Goal: Information Seeking & Learning: Learn about a topic

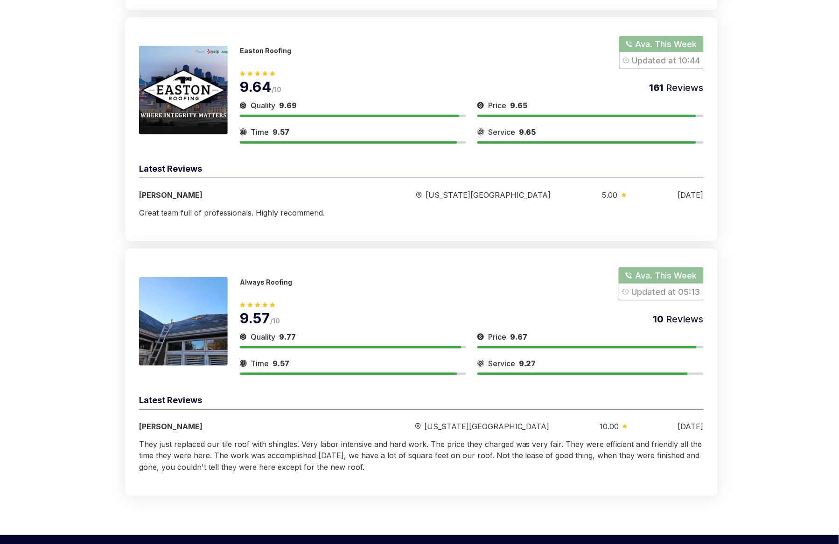
scroll to position [4310, 0]
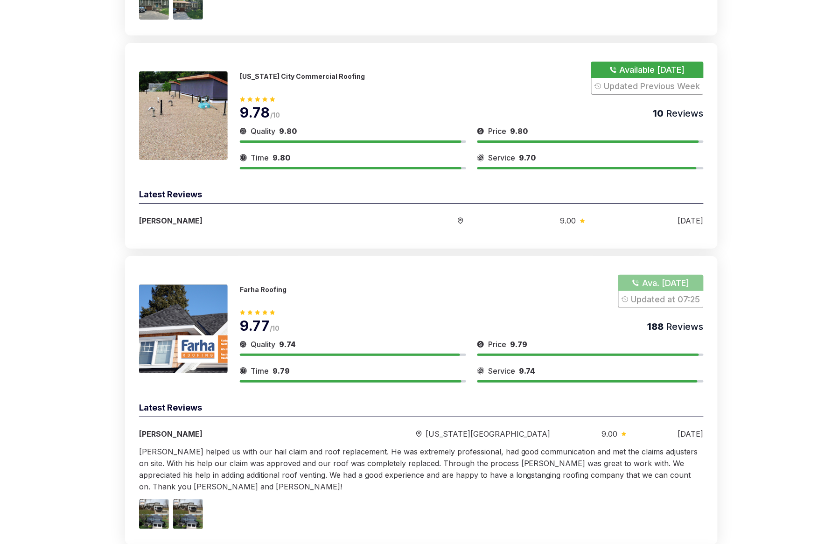
scroll to position [0, 0]
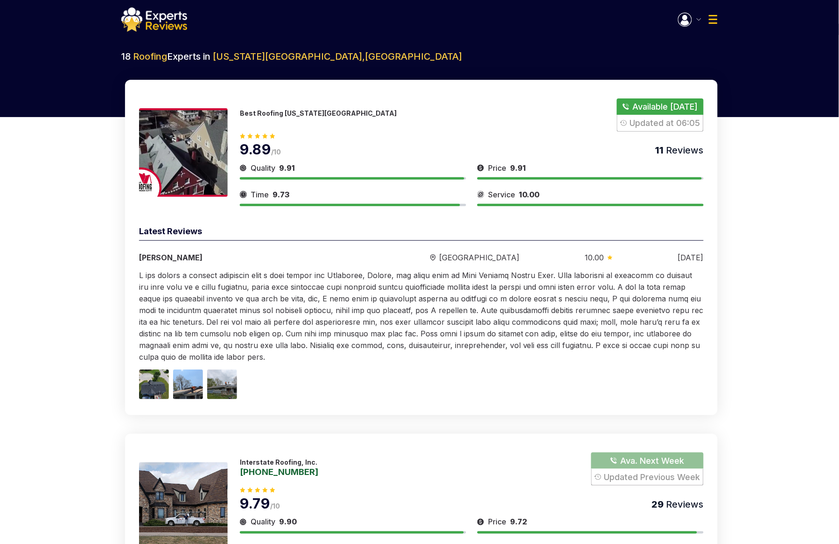
click at [158, 23] on img at bounding box center [154, 19] width 66 height 24
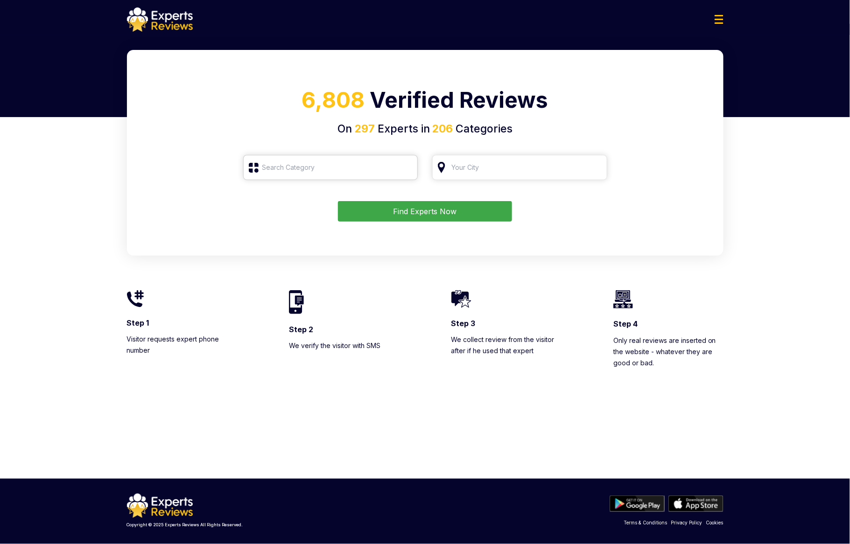
click at [362, 163] on input "search" at bounding box center [330, 167] width 175 height 25
type input "Roofing"
click at [561, 168] on input "search" at bounding box center [519, 167] width 175 height 25
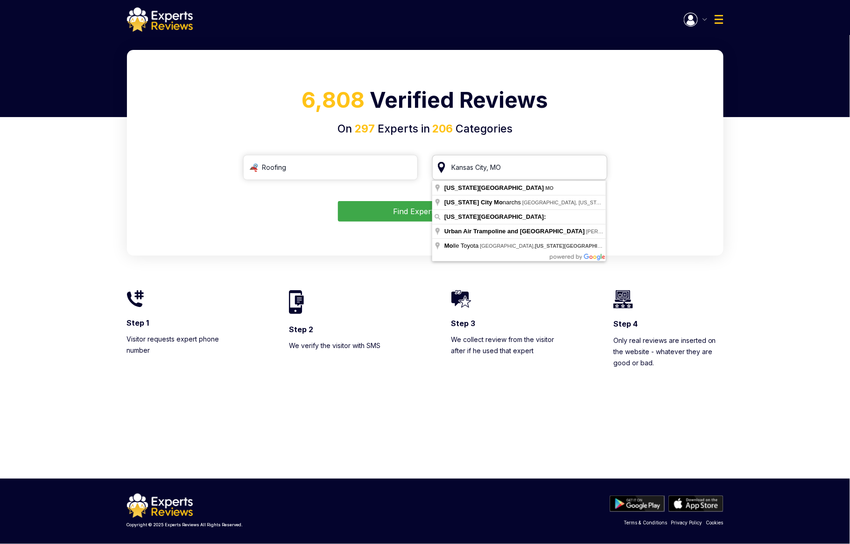
click at [596, 170] on input "search" at bounding box center [519, 167] width 175 height 25
click at [598, 168] on input "search" at bounding box center [519, 167] width 175 height 25
click at [596, 168] on input "search" at bounding box center [519, 167] width 175 height 25
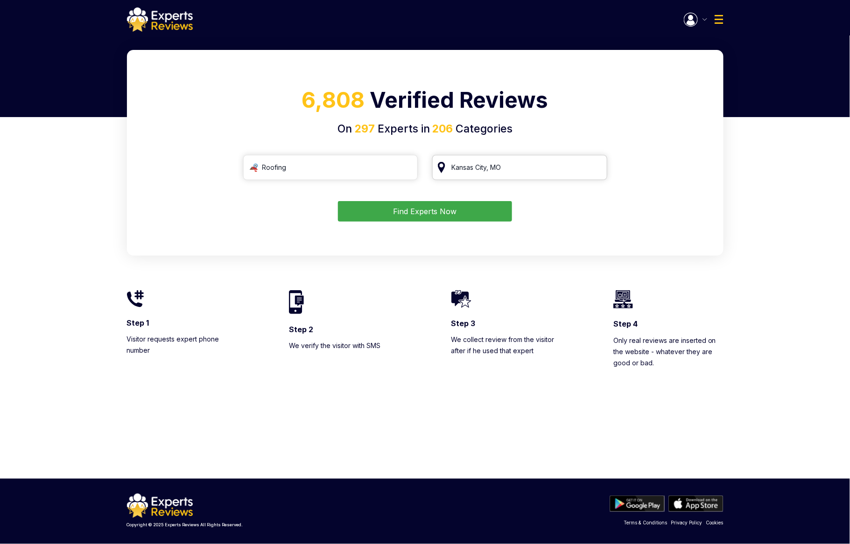
click at [528, 168] on input "search" at bounding box center [519, 167] width 175 height 25
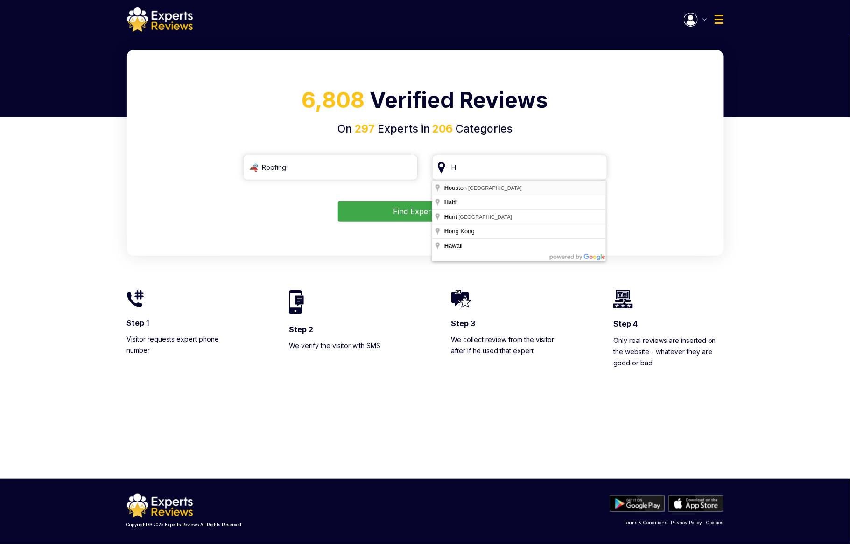
type input "Houston, TX"
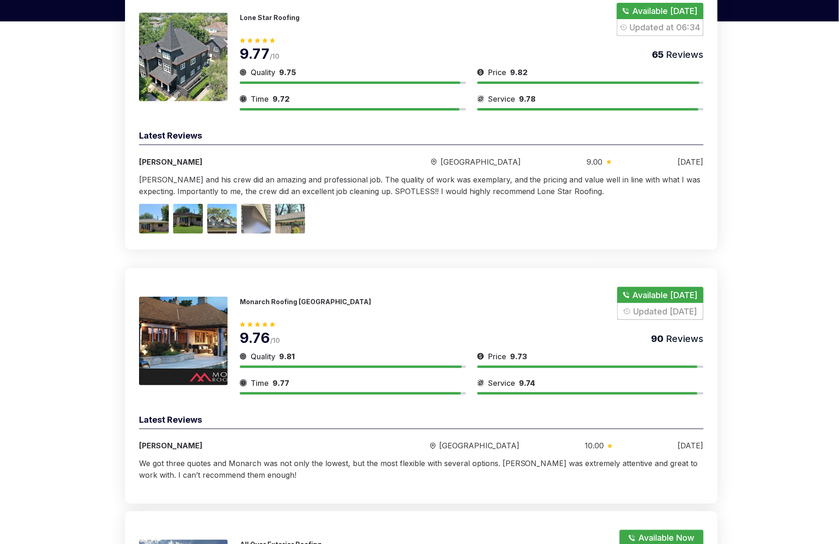
scroll to position [140, 0]
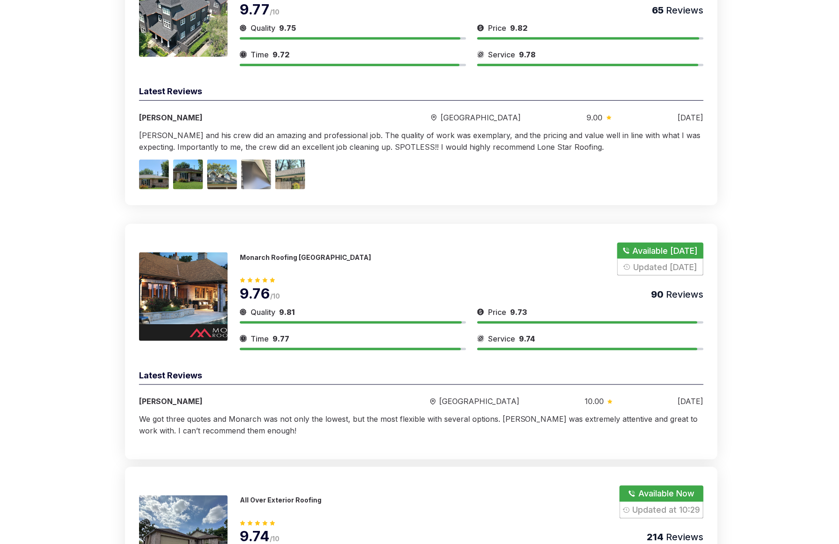
click at [299, 258] on p "Monarch Roofing Houston" at bounding box center [305, 257] width 131 height 8
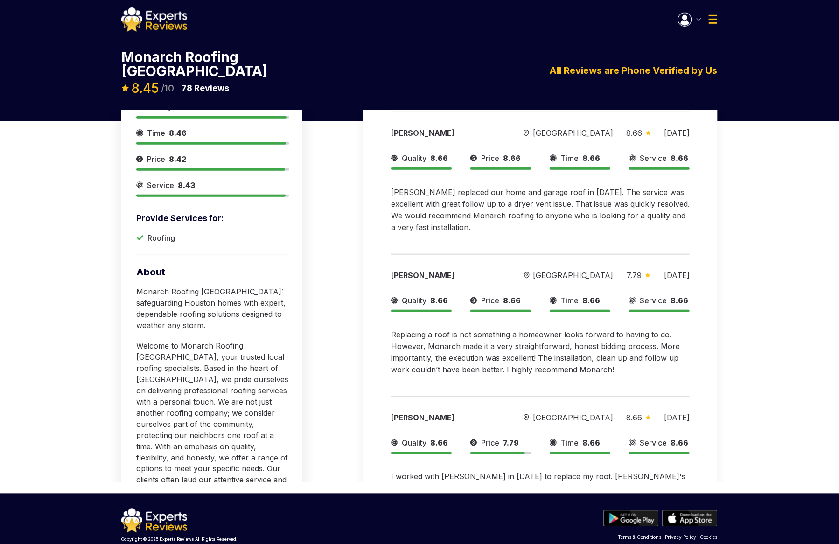
scroll to position [172, 0]
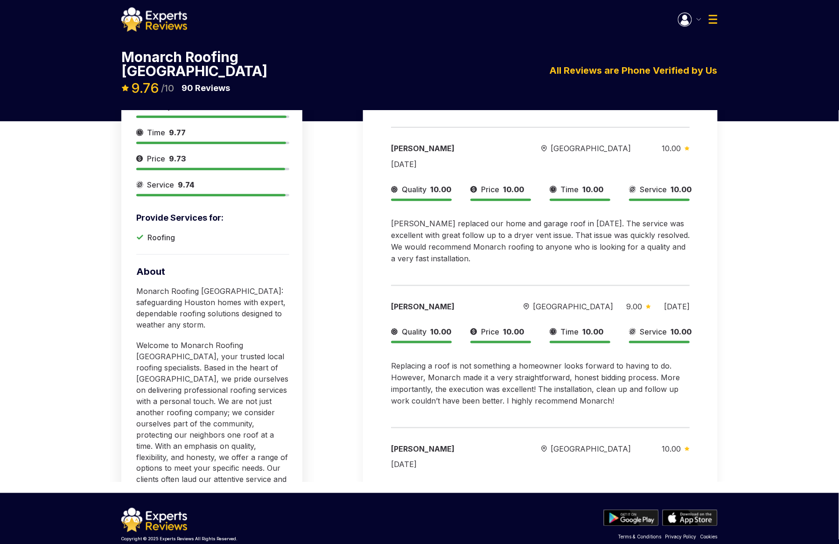
click at [791, 239] on div "Available Today Updated Yesterday Provide Services for: Roofing Quality 9.81 Ti…" at bounding box center [419, 215] width 839 height 555
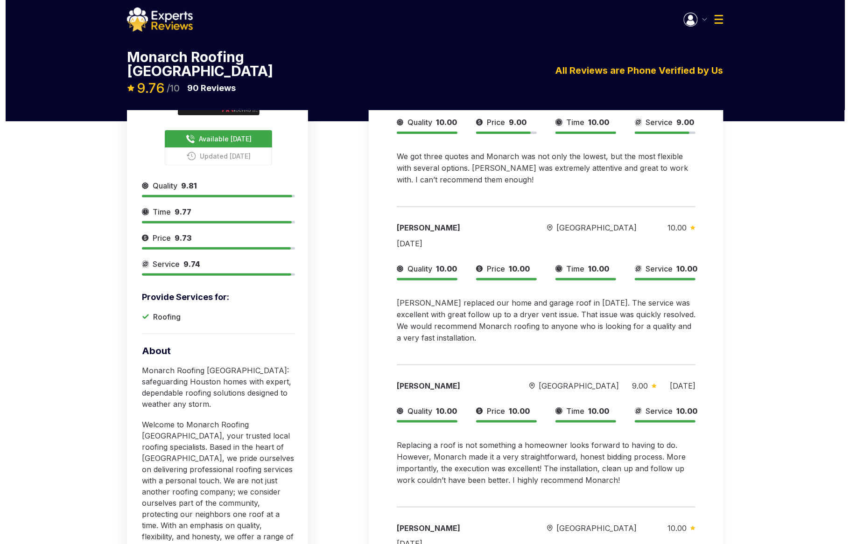
scroll to position [0, 0]
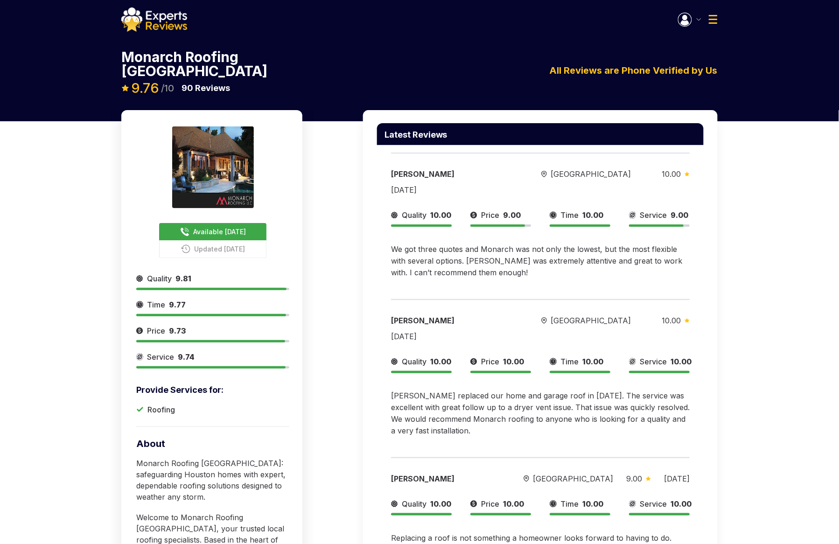
click at [723, 273] on div "Latest Reviews Chris Bard Houston 10.00 04/16/2025 Quality 10.00 Price 9.00 Tim…" at bounding box center [540, 382] width 378 height 544
click at [172, 27] on img at bounding box center [154, 19] width 66 height 24
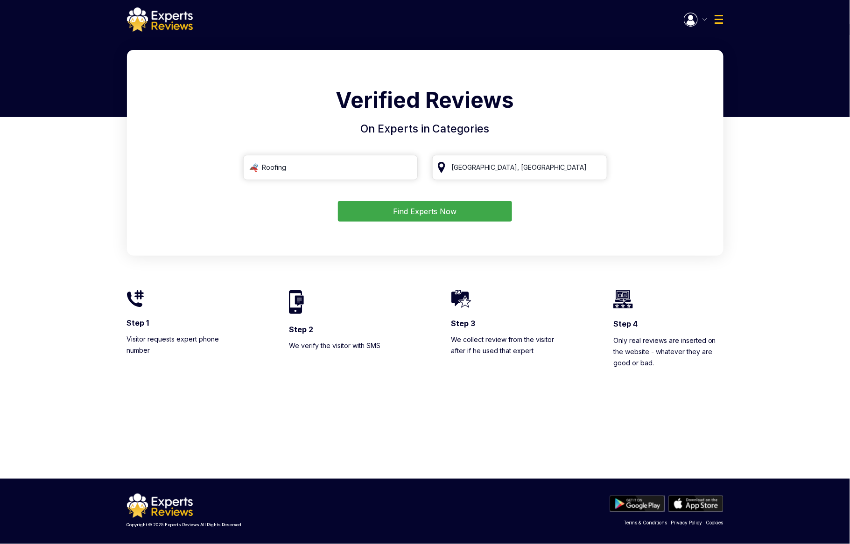
click at [474, 214] on button "Find Experts Now" at bounding box center [425, 211] width 174 height 21
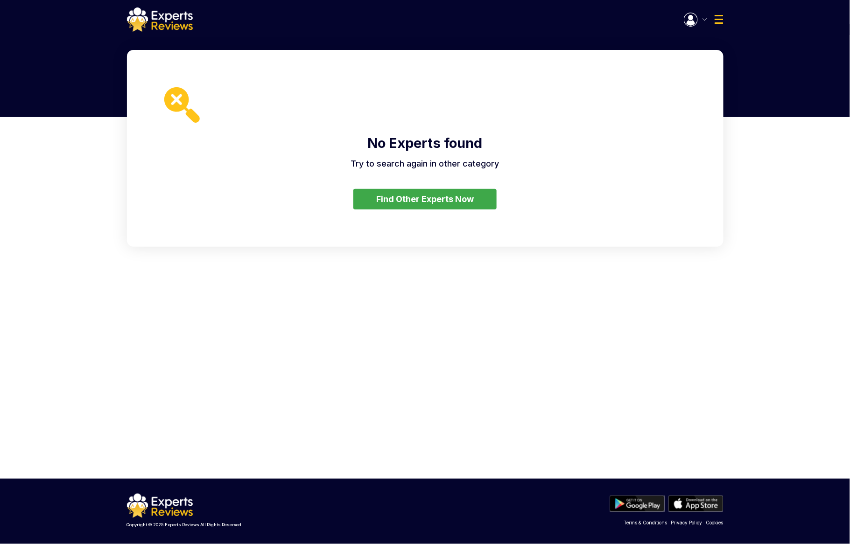
click at [389, 189] on button "Find Other Experts Now" at bounding box center [424, 199] width 143 height 21
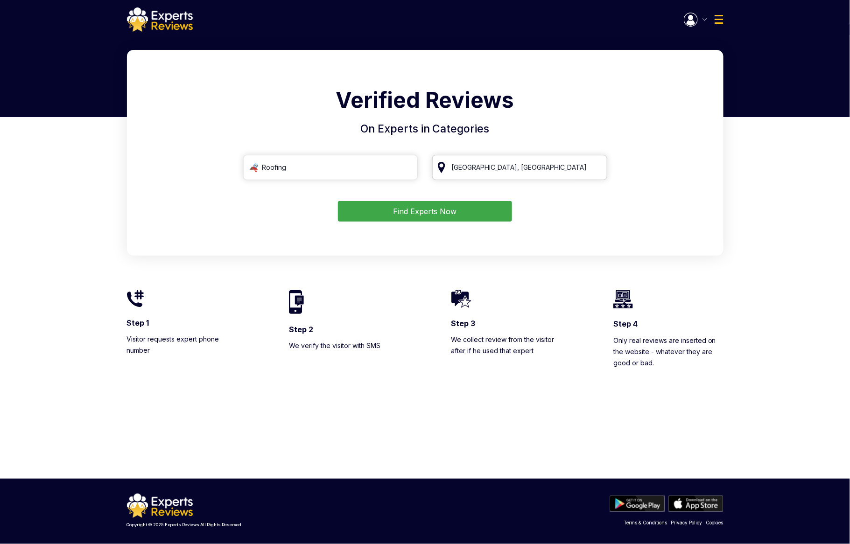
click at [523, 175] on input "Houston, TX" at bounding box center [519, 167] width 175 height 25
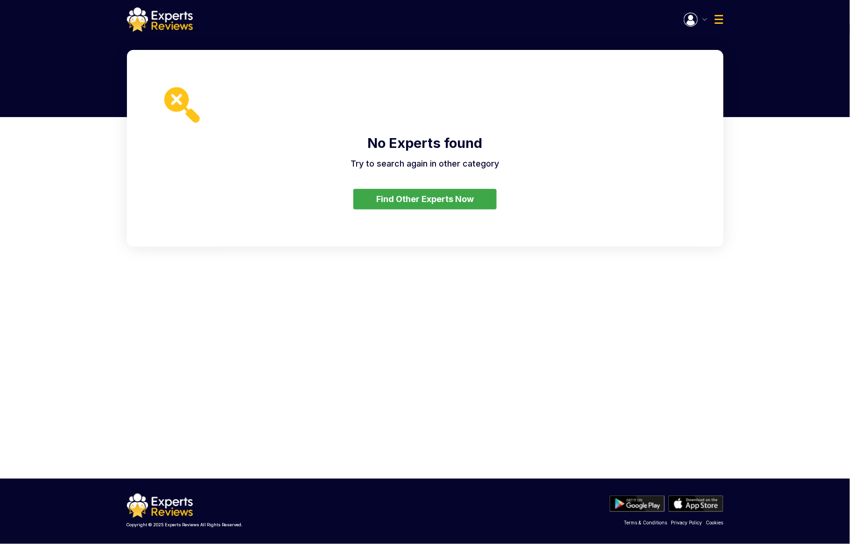
click at [444, 197] on button "Find Other Experts Now" at bounding box center [424, 199] width 143 height 21
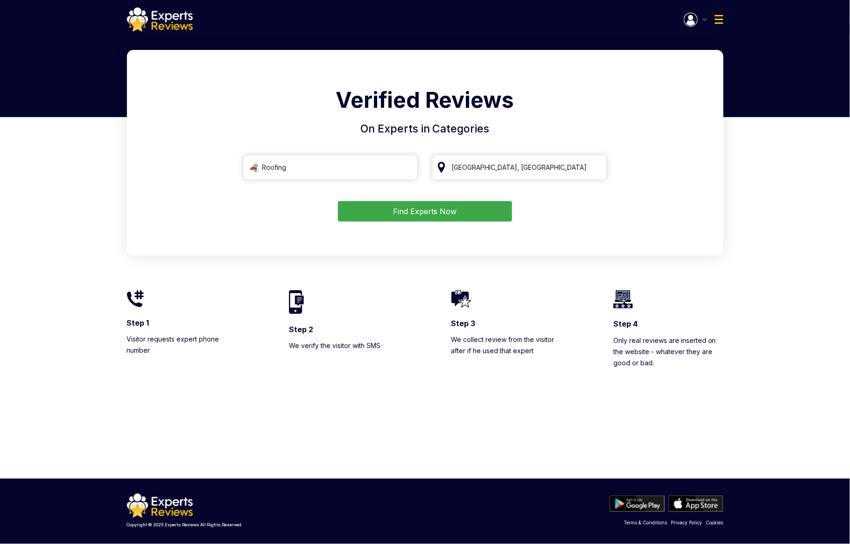
drag, startPoint x: 150, startPoint y: 32, endPoint x: 152, endPoint y: 25, distance: 6.8
click at [152, 25] on div "Welcome Test Open Inquires ( ) My Reviews ( ) Log Out" at bounding box center [425, 17] width 850 height 35
click at [166, 23] on img at bounding box center [160, 19] width 66 height 24
drag, startPoint x: 424, startPoint y: 235, endPoint x: 423, endPoint y: 228, distance: 7.1
click at [424, 232] on div "Verified Reviews On Experts in Categories Roofing Houston, TX Find Experts Now" at bounding box center [425, 153] width 596 height 206
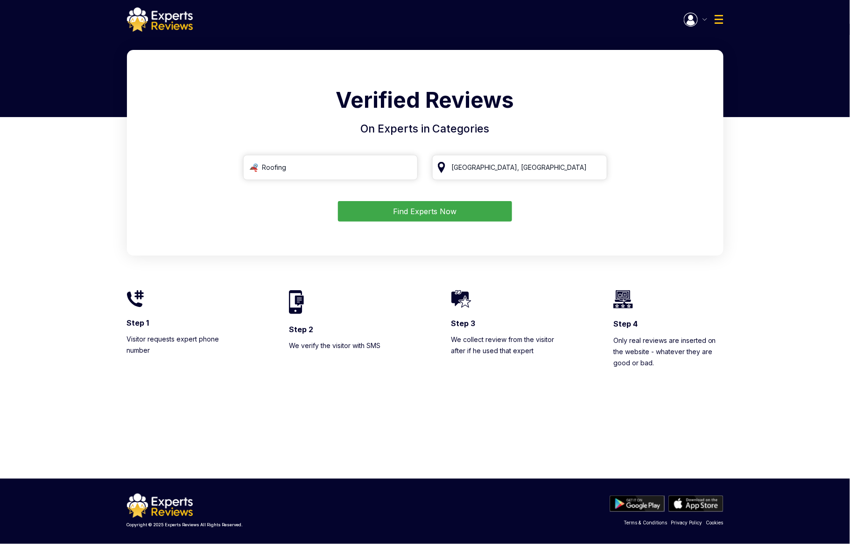
click at [422, 225] on div "Verified Reviews On Experts in Categories Roofing Houston, TX Find Experts Now" at bounding box center [425, 153] width 596 height 206
click at [421, 219] on button "Find Experts Now" at bounding box center [425, 211] width 174 height 21
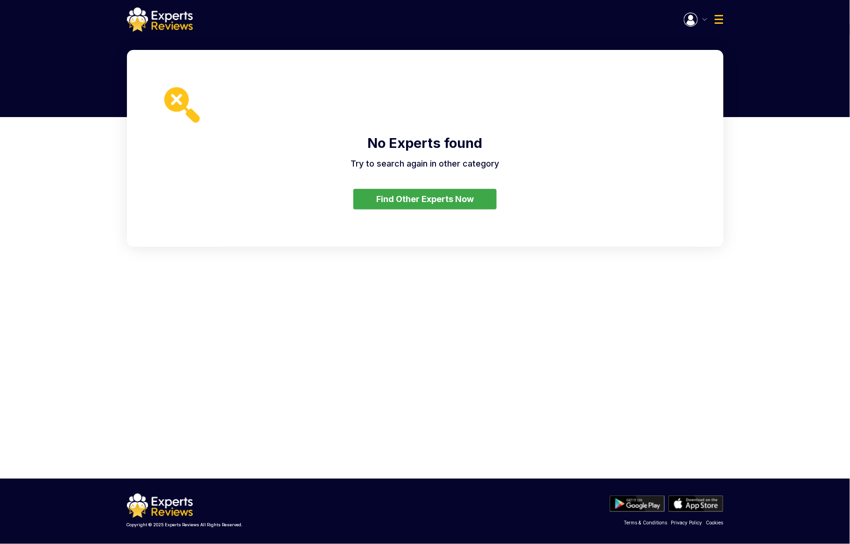
click at [415, 188] on div "No Experts found Try to search again in other category Find Other Experts Now" at bounding box center [425, 148] width 596 height 197
click at [415, 198] on button "Find Other Experts Now" at bounding box center [424, 199] width 143 height 21
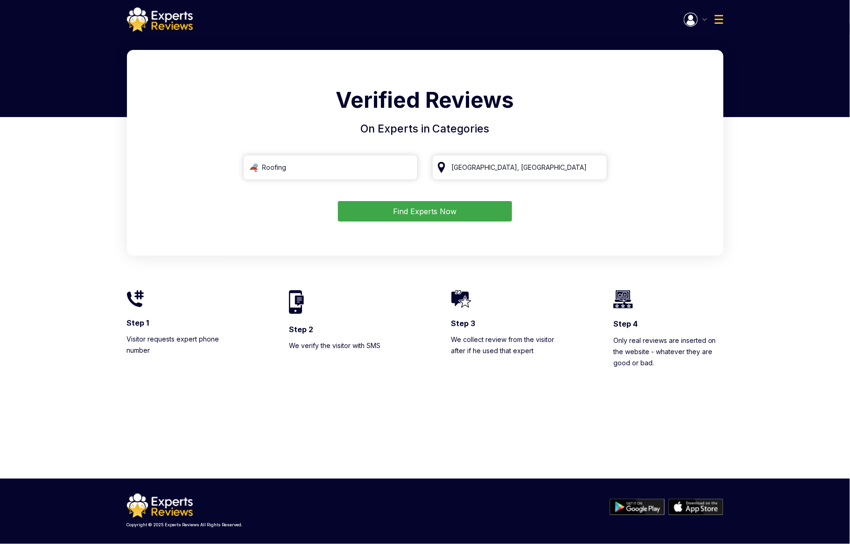
click at [429, 210] on button "Find Experts Now" at bounding box center [425, 211] width 174 height 21
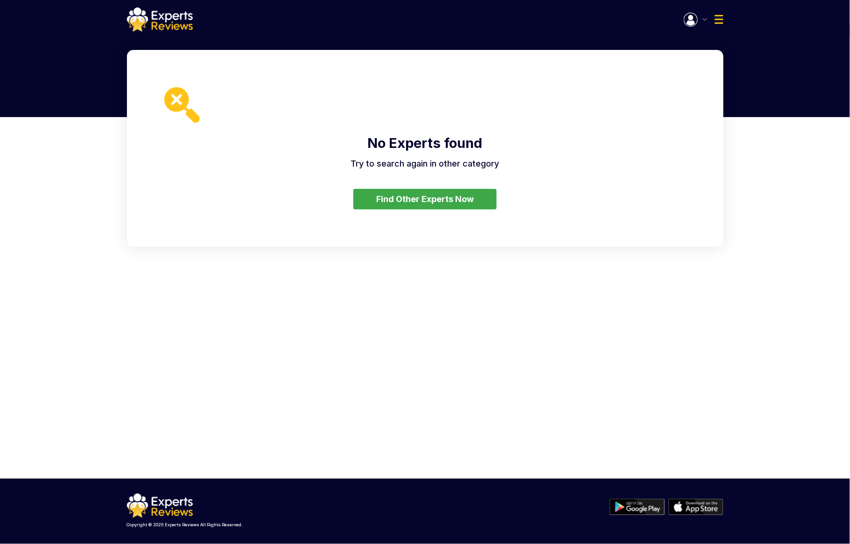
click at [175, 99] on img at bounding box center [181, 104] width 35 height 35
click at [417, 197] on button "Find Other Experts Now" at bounding box center [424, 199] width 143 height 21
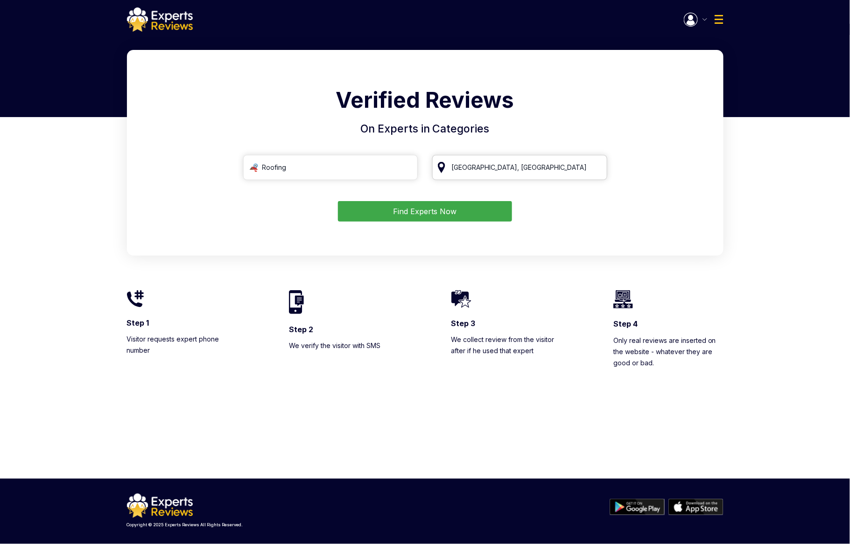
click at [501, 160] on input "Houston, TX" at bounding box center [519, 167] width 175 height 25
click at [351, 157] on input "Roofing" at bounding box center [330, 167] width 175 height 25
click button "Find Experts Now" at bounding box center [425, 211] width 174 height 21
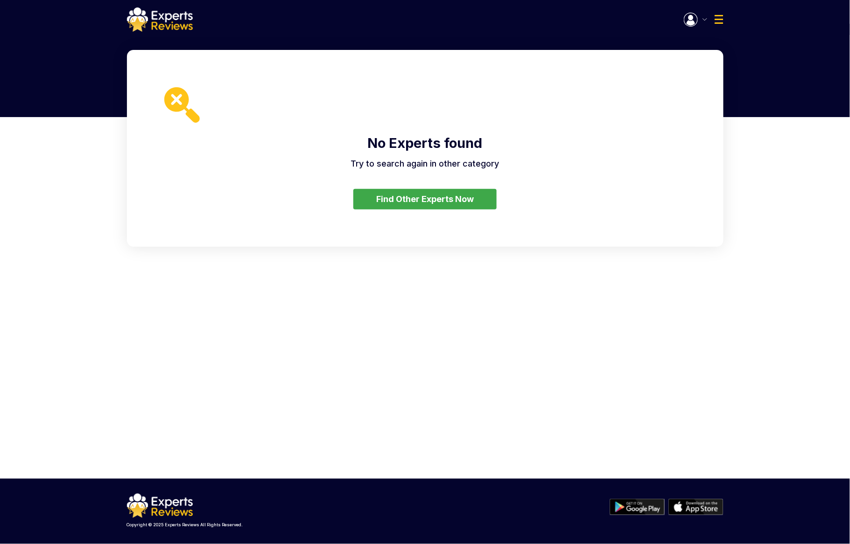
click at [468, 218] on div "No Experts found Try to search again in other category Find Other Experts Now" at bounding box center [425, 148] width 596 height 197
click at [463, 203] on button "Find Other Experts Now" at bounding box center [424, 199] width 143 height 21
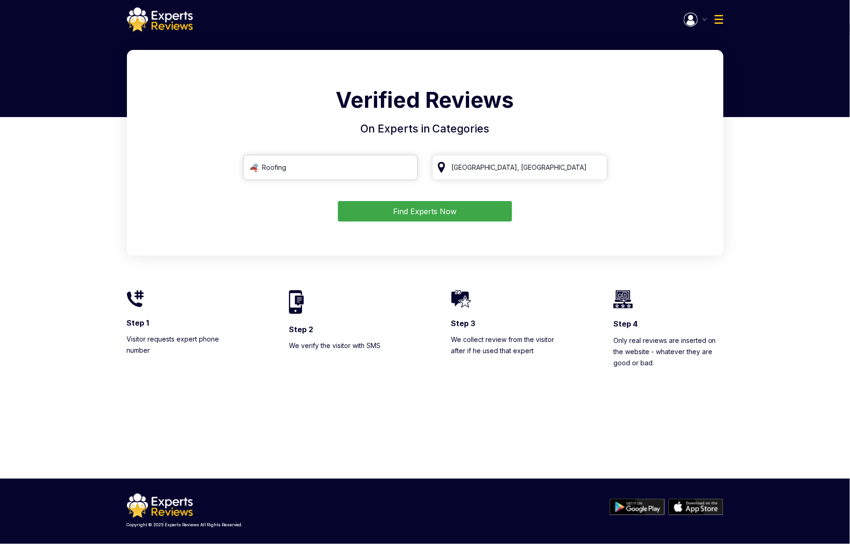
click at [392, 174] on input "Roofing" at bounding box center [330, 167] width 175 height 25
click at [407, 168] on input "Roofing" at bounding box center [330, 167] width 175 height 25
click at [310, 169] on input "search" at bounding box center [330, 167] width 175 height 25
click at [310, 169] on input "R" at bounding box center [330, 167] width 175 height 25
type input "Roo"
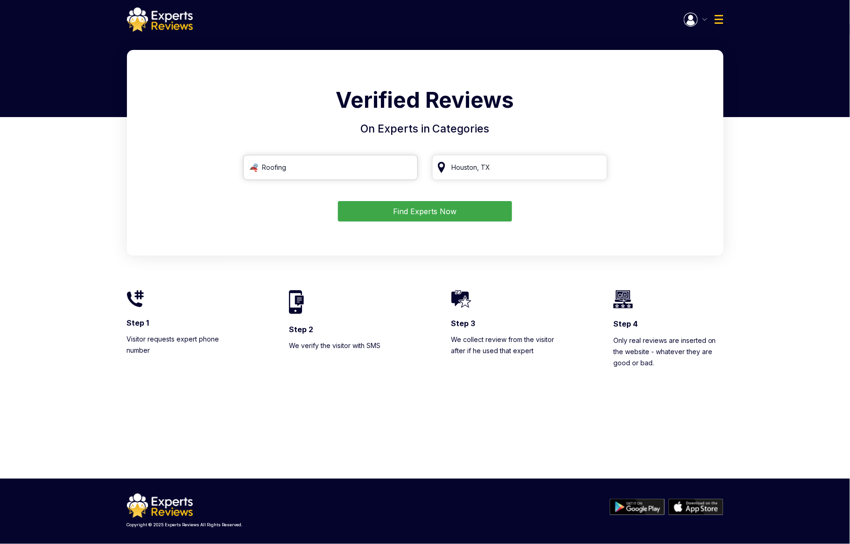
click at [302, 174] on input "Roofing" at bounding box center [330, 167] width 175 height 25
type input "Roo"
click at [442, 232] on div "Verified Reviews On Experts in Categories Roo Find Experts Now" at bounding box center [425, 153] width 596 height 206
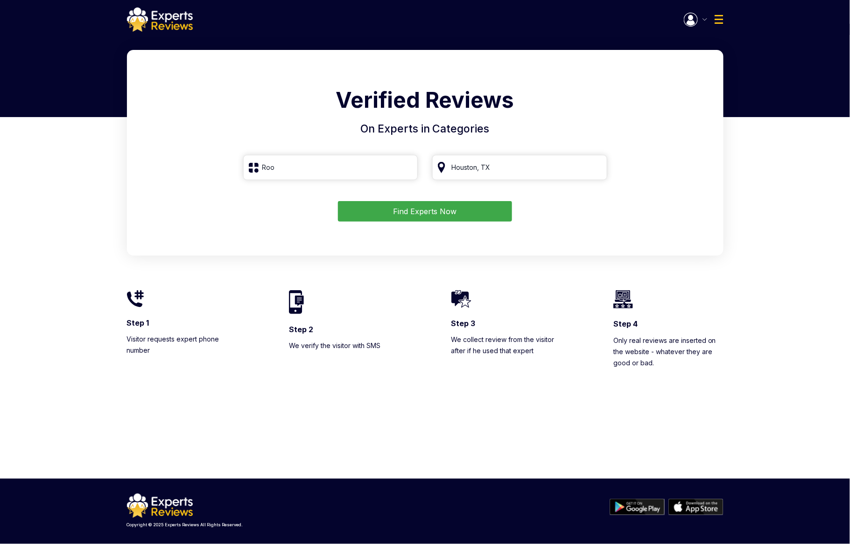
click at [441, 221] on button "Find Experts Now" at bounding box center [425, 211] width 174 height 21
type input "Roo"
click at [173, 20] on img at bounding box center [160, 19] width 66 height 24
type input "Roo"
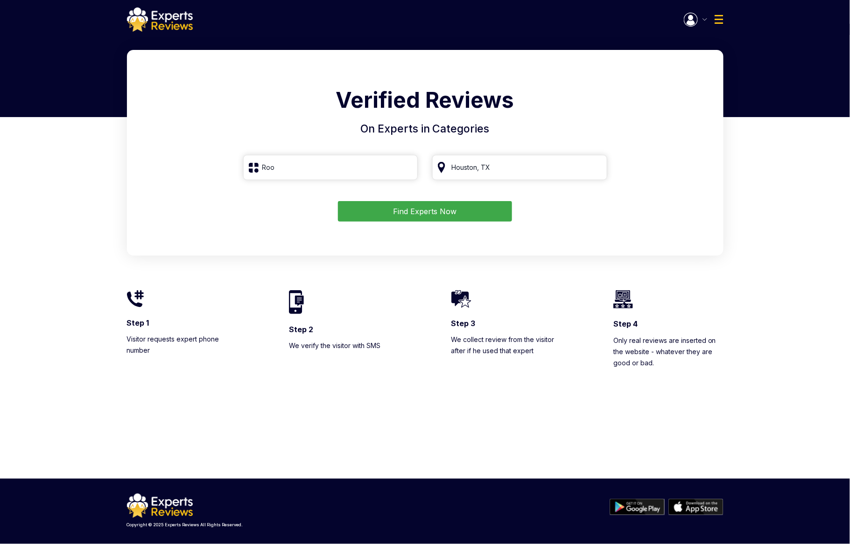
drag, startPoint x: 753, startPoint y: 143, endPoint x: 743, endPoint y: 140, distance: 10.6
click at [753, 143] on div "Verified Reviews On Experts in Categories Roo Find Experts Now Step 1 Visitor r…" at bounding box center [425, 235] width 850 height 371
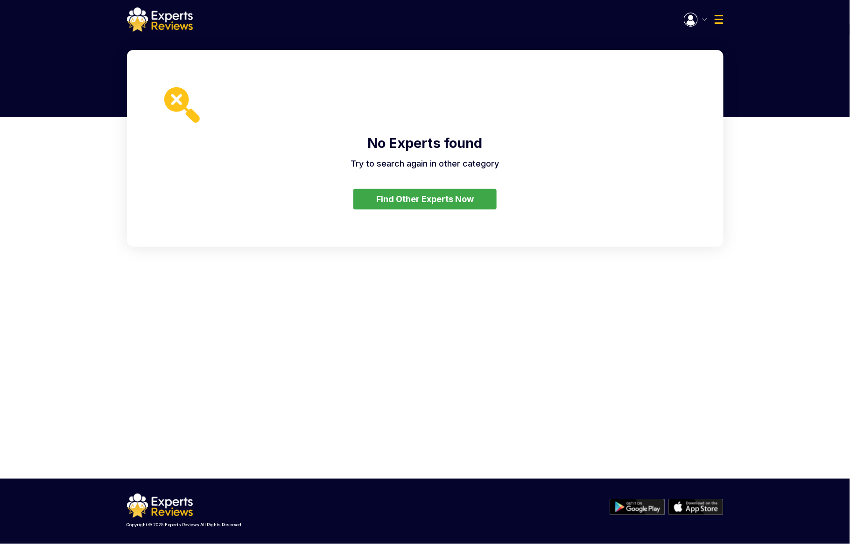
click at [405, 147] on h2 "No Experts found" at bounding box center [425, 143] width 522 height 15
click at [405, 208] on button "Find Other Experts Now" at bounding box center [424, 199] width 143 height 21
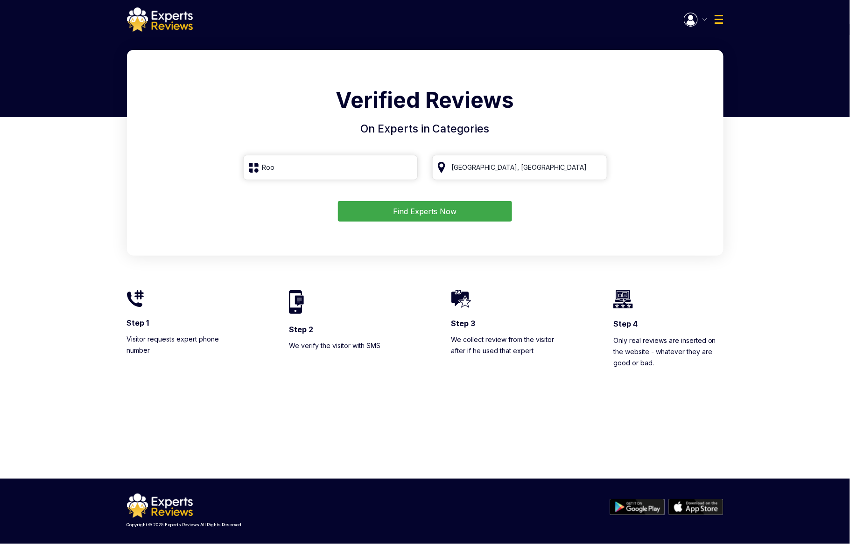
click at [405, 203] on button "Find Experts Now" at bounding box center [425, 211] width 174 height 21
click at [411, 228] on div "Verified Reviews On Experts in Categories Roo Houston, TX Find Experts Now" at bounding box center [425, 153] width 596 height 206
drag, startPoint x: 326, startPoint y: 165, endPoint x: 382, endPoint y: 197, distance: 64.4
click at [326, 165] on input "Roo" at bounding box center [330, 167] width 175 height 25
click at [412, 213] on button "Find Experts Now" at bounding box center [425, 211] width 174 height 21
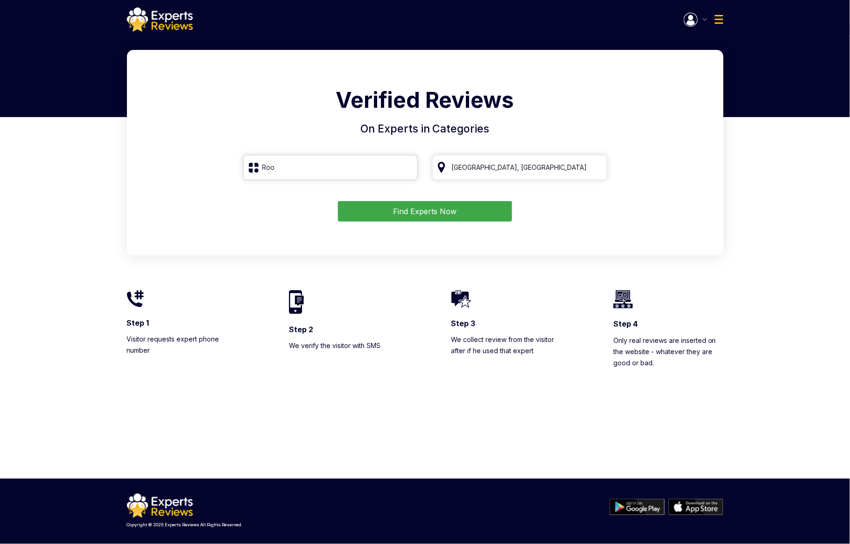
click at [326, 172] on input "Roo" at bounding box center [330, 167] width 175 height 25
click at [326, 172] on input "к" at bounding box center [330, 167] width 175 height 25
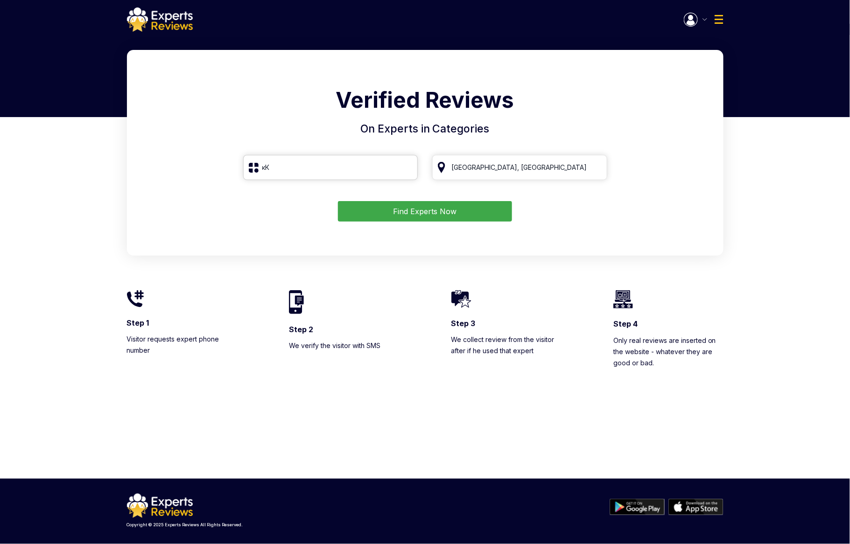
click at [326, 172] on input "кК" at bounding box center [330, 167] width 175 height 25
type input "R"
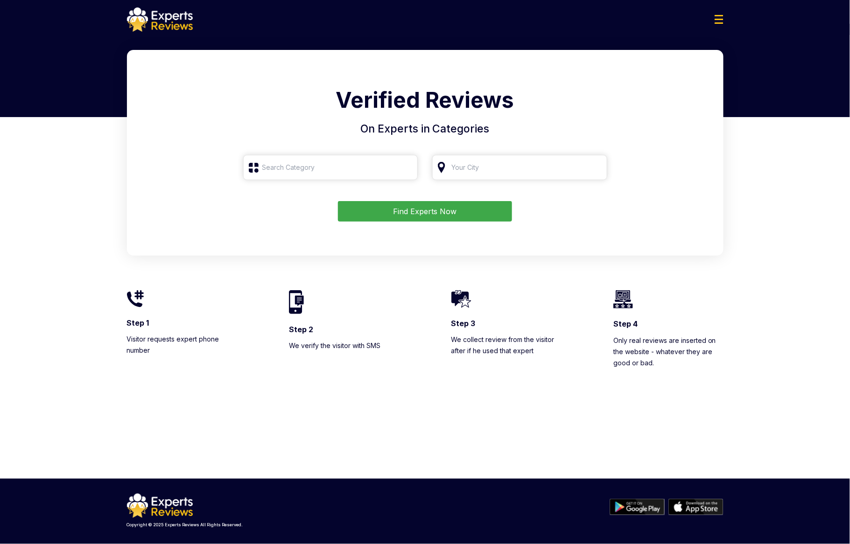
type input "Roo"
click at [427, 214] on button "Find Experts Now" at bounding box center [425, 211] width 174 height 21
click at [325, 165] on input "Roo" at bounding box center [330, 167] width 175 height 25
click at [323, 165] on input "Roo" at bounding box center [330, 167] width 175 height 25
click at [404, 167] on input "Roo" at bounding box center [330, 167] width 175 height 25
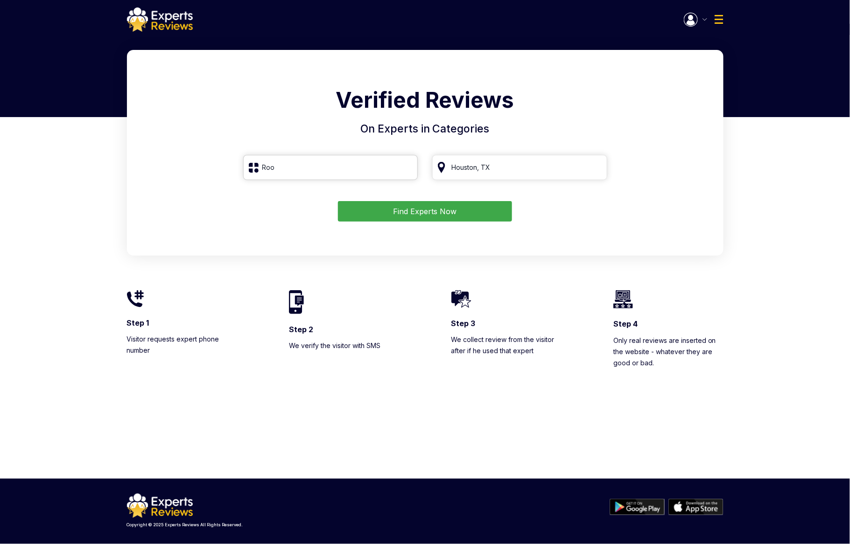
click at [404, 167] on input "Roo" at bounding box center [330, 167] width 175 height 25
click at [404, 167] on input "search" at bounding box center [330, 167] width 175 height 25
click at [381, 167] on input "search" at bounding box center [330, 167] width 175 height 25
click at [340, 159] on input "search" at bounding box center [330, 167] width 175 height 25
type input "Roo"
